Goal: Task Accomplishment & Management: Complete application form

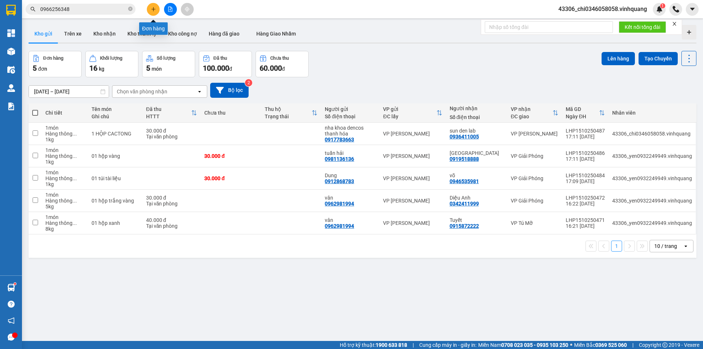
click at [154, 11] on button at bounding box center [153, 9] width 13 height 13
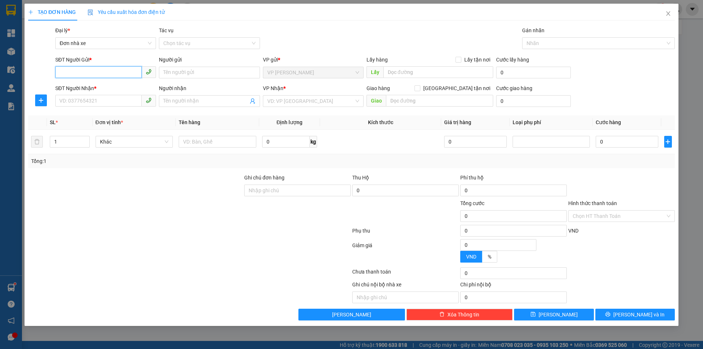
click at [71, 70] on input "SĐT Người Gửi *" at bounding box center [98, 72] width 86 height 12
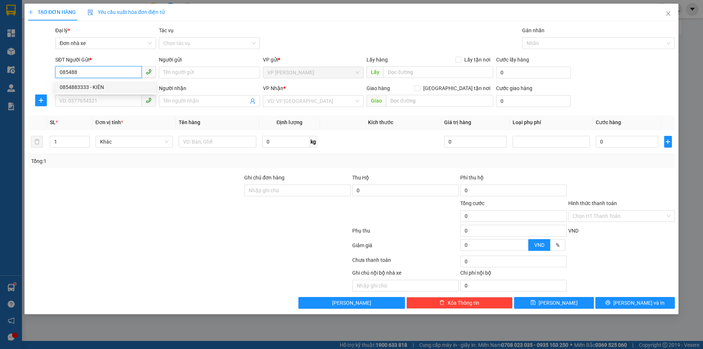
click at [96, 85] on div "0854883333 - KIÊN" at bounding box center [106, 87] width 92 height 8
type input "0854883333"
type input "KIÊN"
type input "0799961111"
type input "nhài"
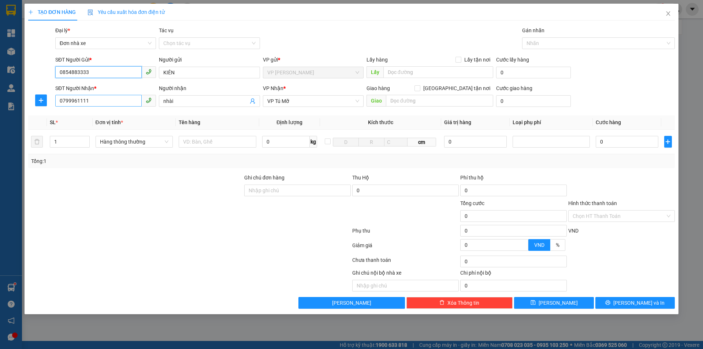
type input "0854883333"
drag, startPoint x: 105, startPoint y: 101, endPoint x: 47, endPoint y: 103, distance: 58.3
click at [47, 103] on div "SĐT Người Nhận * 0799961111 Người nhận nhài VP Nhận * VP Tú Mỡ Giao hàng Giao t…" at bounding box center [351, 97] width 648 height 26
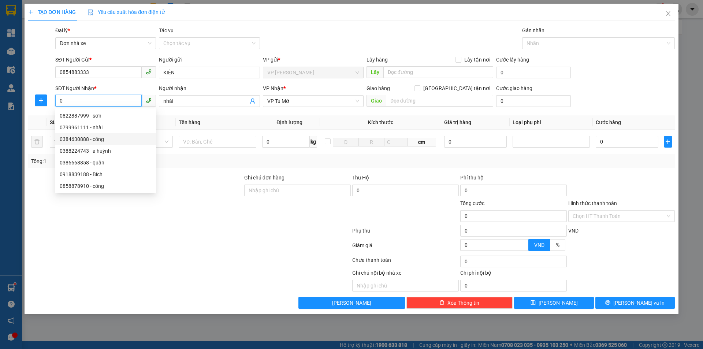
click at [75, 139] on div "0384630888 - công" at bounding box center [106, 139] width 92 height 8
type input "0384630888"
type input "công"
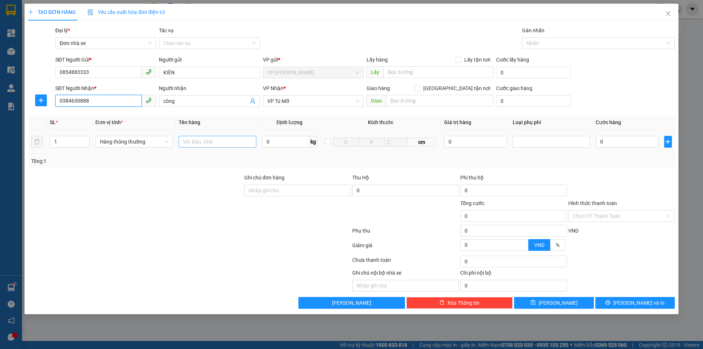
type input "0384630888"
click at [211, 142] on input "text" at bounding box center [218, 142] width 78 height 12
type input "1 HỘP BĂNG DÍNH VÀNG"
click at [271, 141] on input "0" at bounding box center [286, 142] width 48 height 12
type input "1"
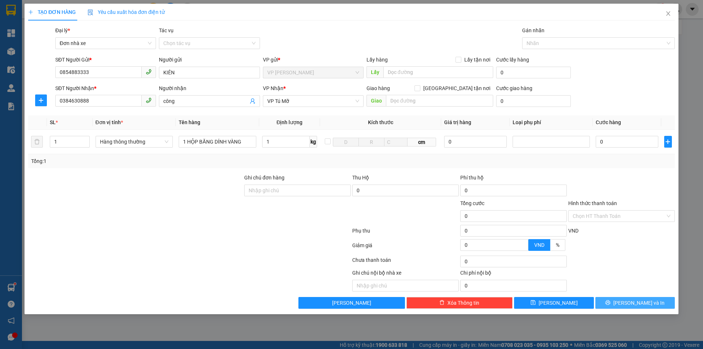
click at [633, 303] on span "[PERSON_NAME] và In" at bounding box center [638, 303] width 51 height 8
type input "30.000"
drag, startPoint x: 633, startPoint y: 299, endPoint x: 625, endPoint y: 297, distance: 8.2
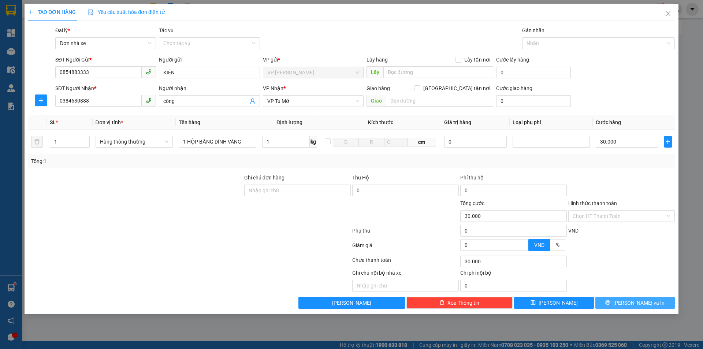
click at [633, 298] on button "[PERSON_NAME] và In" at bounding box center [635, 303] width 79 height 12
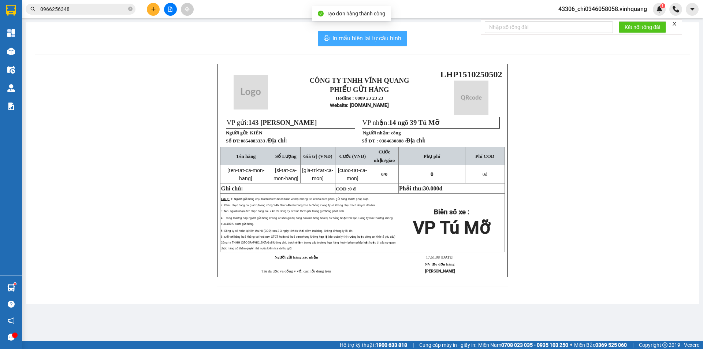
click at [330, 38] on button "In mẫu biên lai tự cấu hình" at bounding box center [362, 38] width 89 height 15
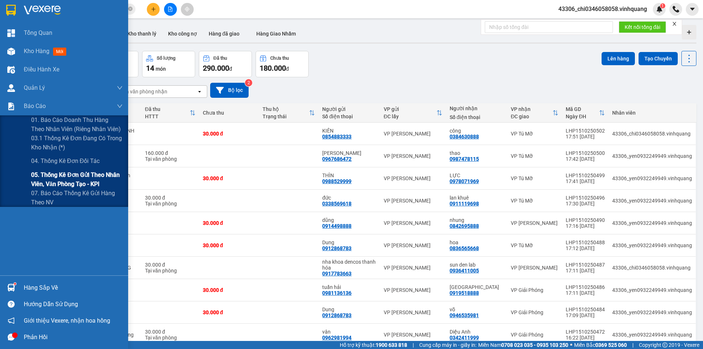
click at [72, 174] on span "05. Thống kê đơn gửi theo nhân viên, văn phòng tạo - KPI" at bounding box center [77, 179] width 92 height 18
